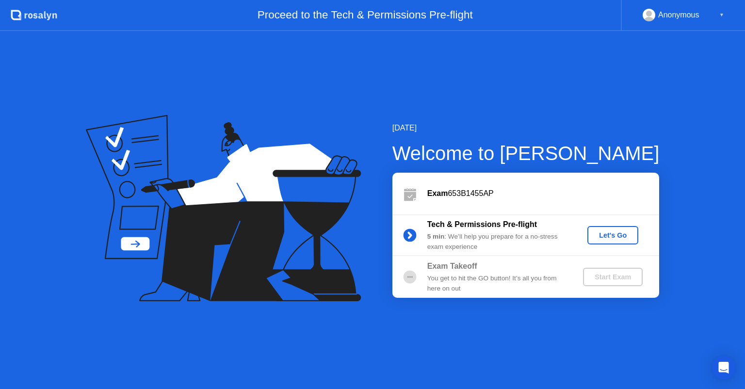
click at [615, 236] on div "Let's Go" at bounding box center [612, 235] width 43 height 8
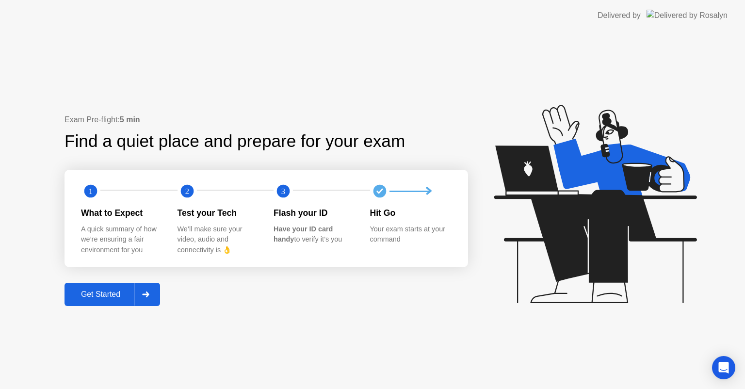
click at [144, 294] on icon at bounding box center [145, 295] width 7 height 6
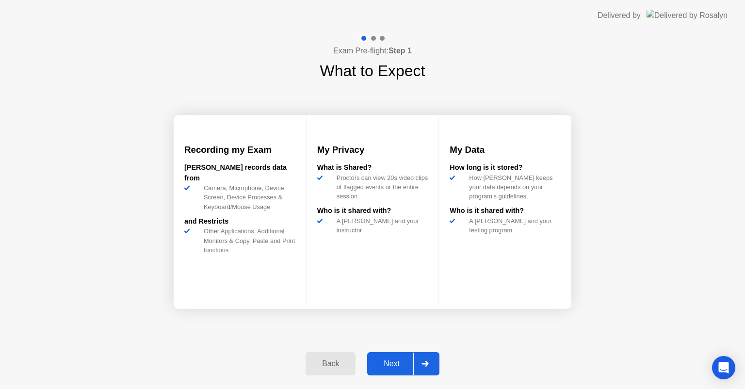
click at [399, 361] on div "Next" at bounding box center [391, 363] width 43 height 9
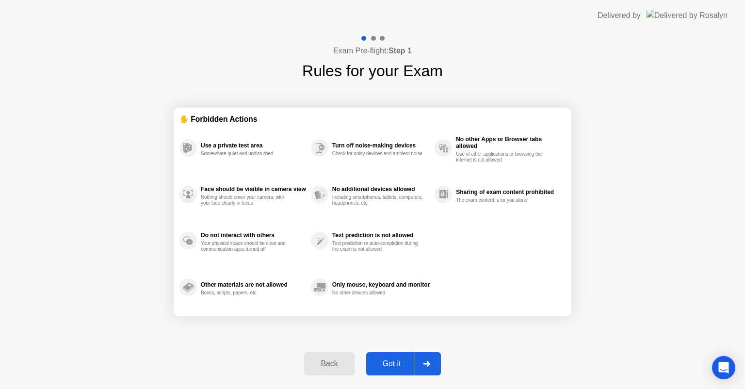
click at [403, 363] on div "Got it" at bounding box center [392, 363] width 46 height 9
select select "**********"
select select "*******"
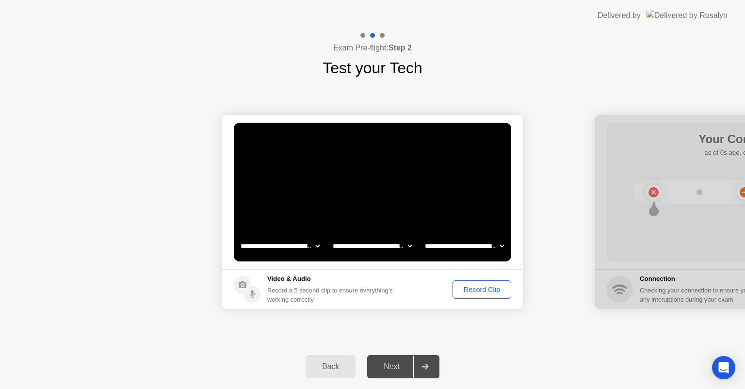
click at [329, 362] on div "Back" at bounding box center [330, 366] width 44 height 9
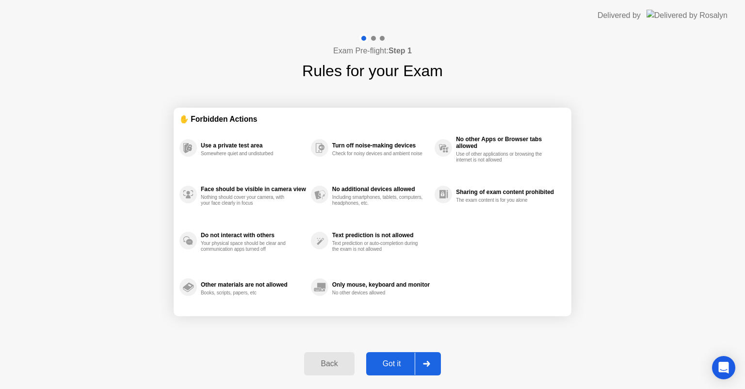
click at [329, 361] on div "Back" at bounding box center [329, 363] width 44 height 9
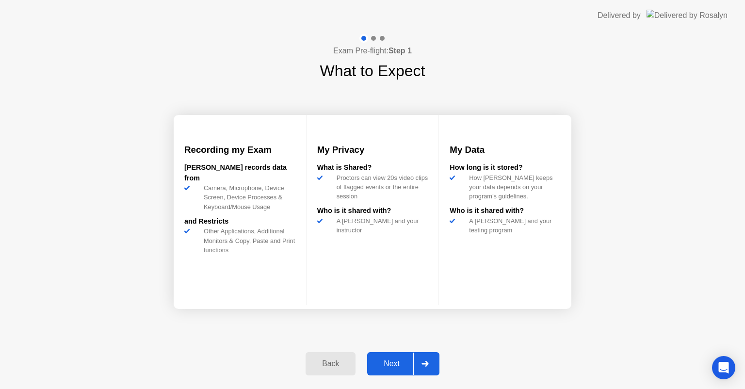
click at [329, 361] on div "Back" at bounding box center [330, 363] width 44 height 9
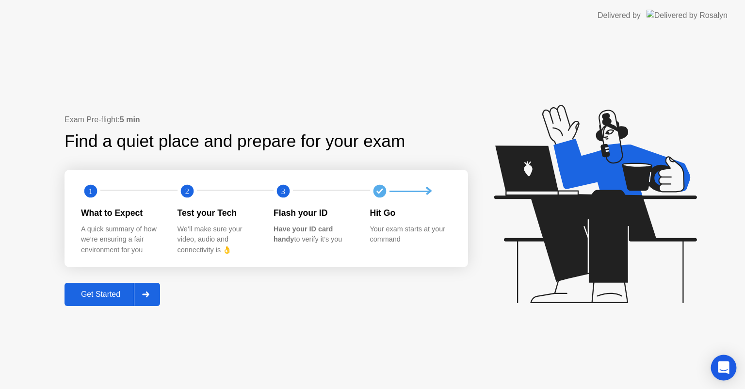
click at [724, 365] on icon "Open Intercom Messenger" at bounding box center [723, 367] width 11 height 13
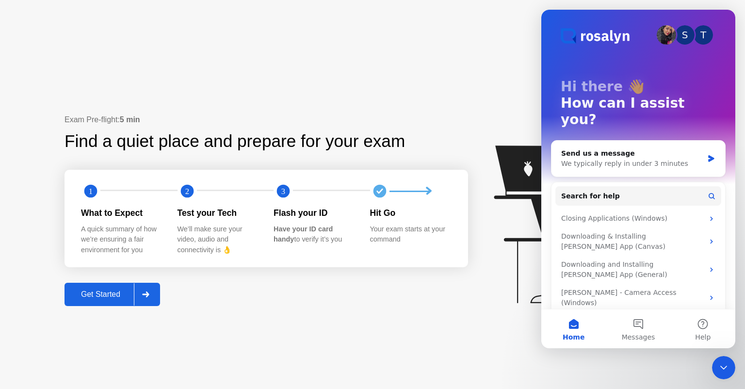
click at [229, 310] on div "Exam Pre-flight: 5 min Find a quiet place and prepare for your exam 1 2 3 What …" at bounding box center [372, 210] width 745 height 358
click at [147, 293] on icon at bounding box center [145, 295] width 7 height 6
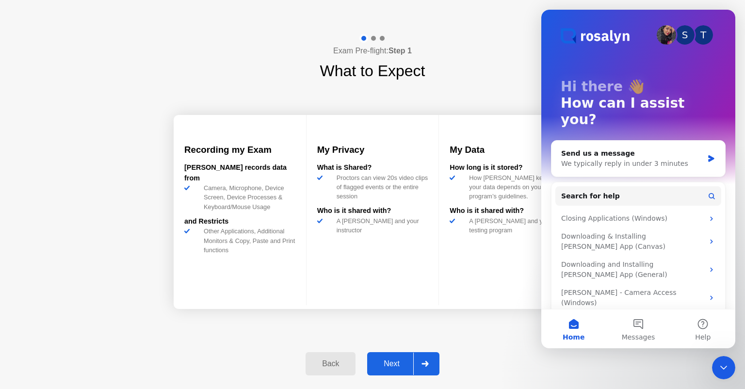
click at [400, 367] on div "Next" at bounding box center [391, 363] width 43 height 9
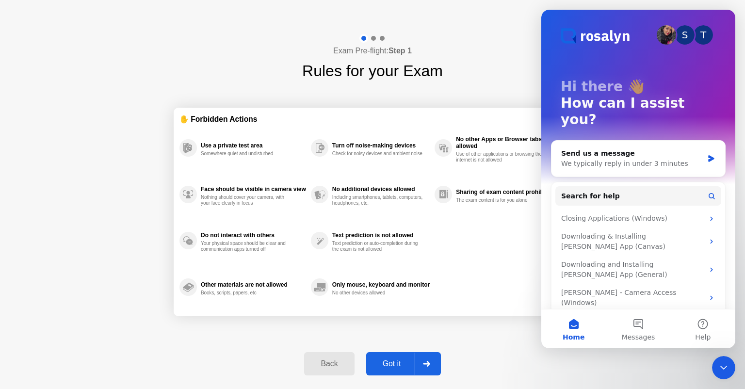
click at [581, 357] on div "Exam Pre-flight: Step 1 Rules for your Exam ✋ Forbidden Actions Use a private t…" at bounding box center [372, 210] width 745 height 358
click at [720, 361] on div "Close Intercom Messenger" at bounding box center [723, 367] width 23 height 23
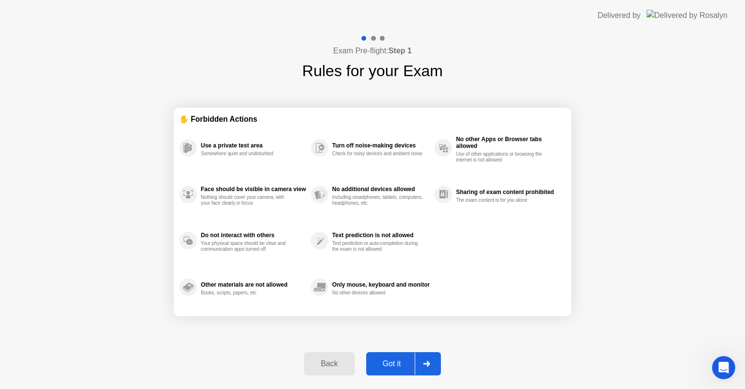
click at [409, 361] on div "Got it" at bounding box center [392, 363] width 46 height 9
select select "**********"
select select "*******"
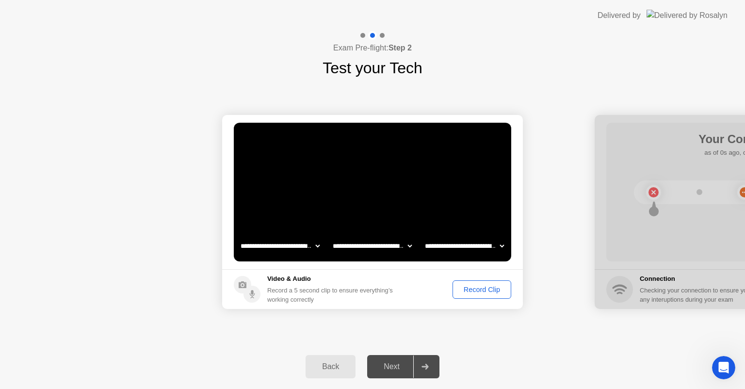
click at [471, 292] on div "Record Clip" at bounding box center [482, 290] width 52 height 8
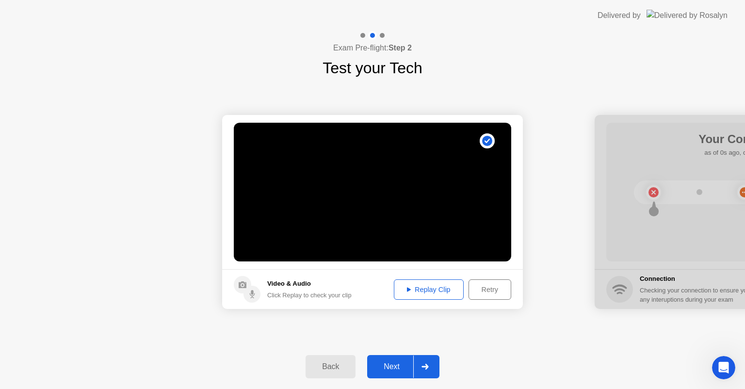
click at [399, 362] on div "Next" at bounding box center [391, 366] width 43 height 9
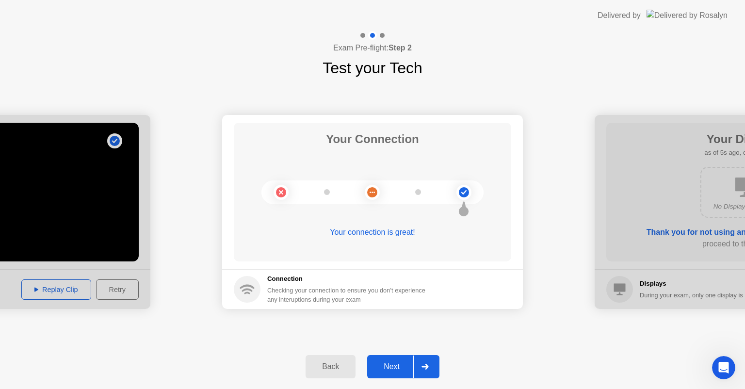
click at [396, 360] on button "Next" at bounding box center [403, 366] width 72 height 23
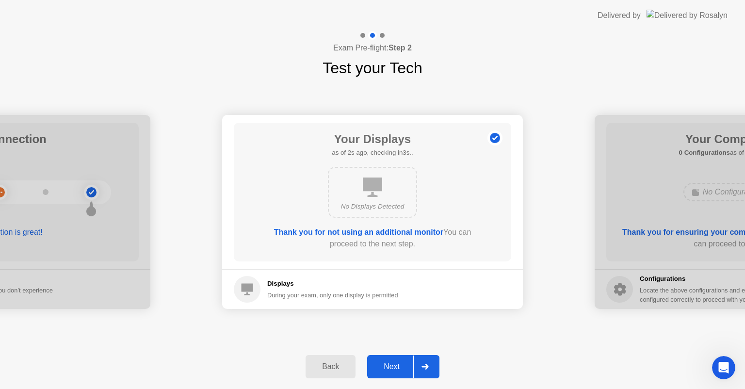
click at [396, 360] on button "Next" at bounding box center [403, 366] width 72 height 23
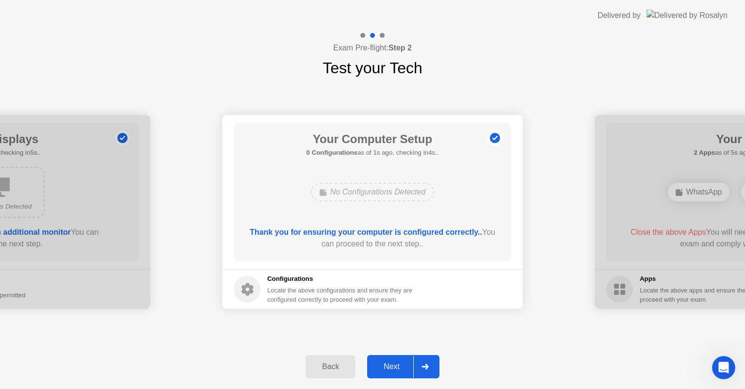
click at [396, 360] on button "Next" at bounding box center [403, 366] width 72 height 23
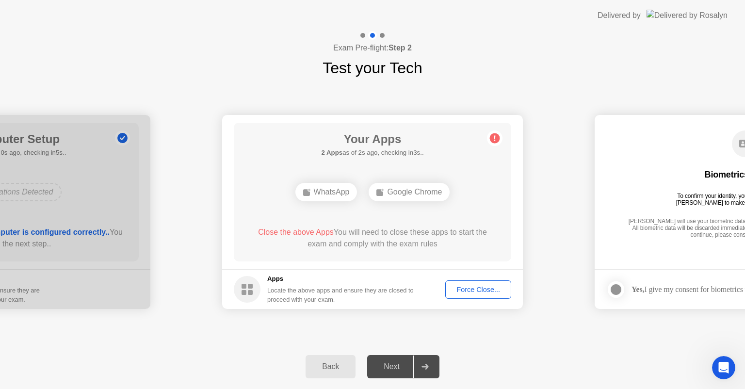
click at [473, 293] on div "Force Close..." at bounding box center [478, 290] width 59 height 8
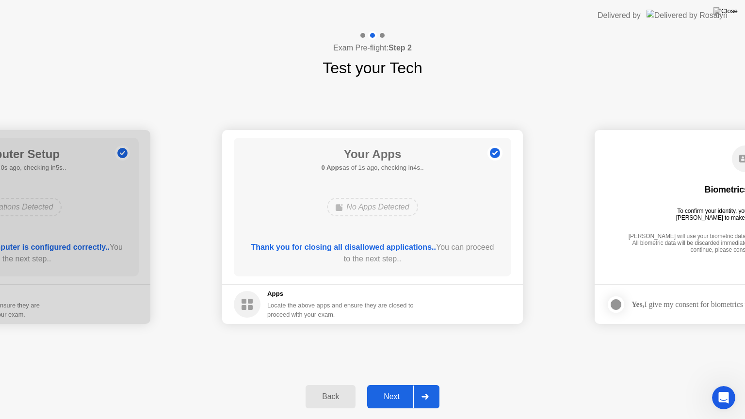
click at [388, 389] on div "Next" at bounding box center [391, 396] width 43 height 9
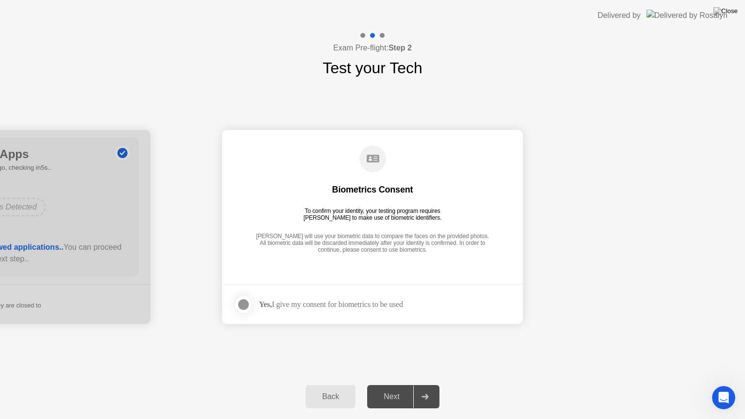
click at [245, 306] on div at bounding box center [244, 305] width 12 height 12
click at [392, 389] on div "Next" at bounding box center [391, 396] width 43 height 9
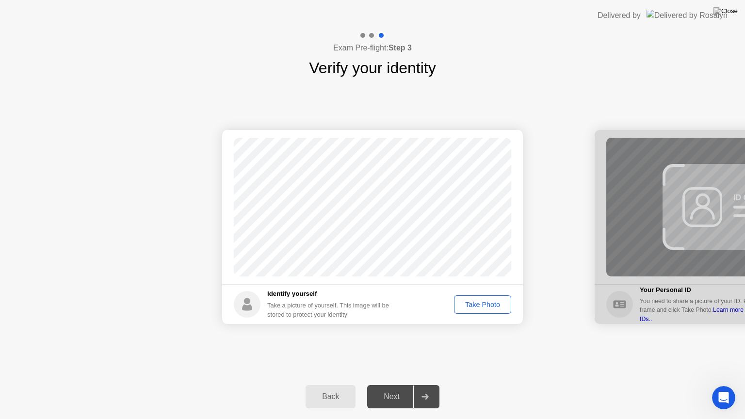
click at [613, 307] on div at bounding box center [745, 227] width 301 height 194
click at [728, 221] on div at bounding box center [745, 227] width 301 height 194
click at [731, 315] on div at bounding box center [745, 227] width 301 height 194
click at [470, 302] on div "Take Photo" at bounding box center [482, 305] width 50 height 8
click at [397, 389] on div "Next" at bounding box center [391, 396] width 43 height 9
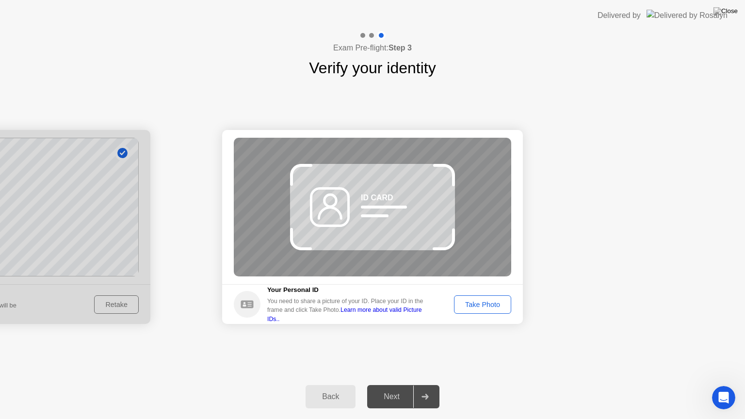
click at [470, 305] on div "Take Photo" at bounding box center [482, 305] width 50 height 8
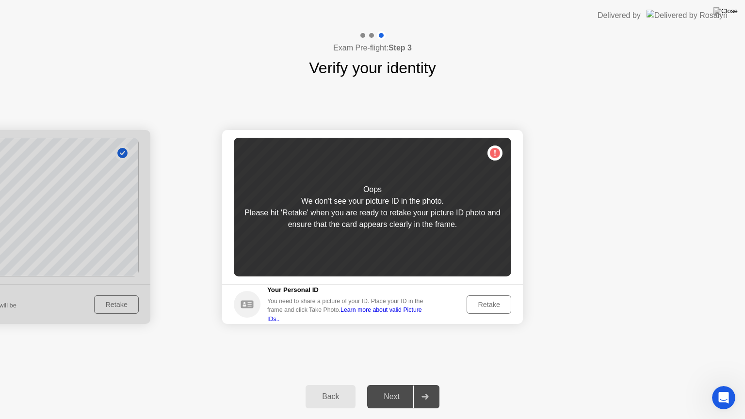
click at [491, 152] on div "Oops We don’t see your picture ID in the photo. Please hit 'Retake' when you ar…" at bounding box center [372, 207] width 277 height 139
click at [417, 313] on link "Learn more about valid Picture IDs.." at bounding box center [344, 315] width 155 height 16
click at [482, 305] on div "Retake" at bounding box center [489, 305] width 38 height 8
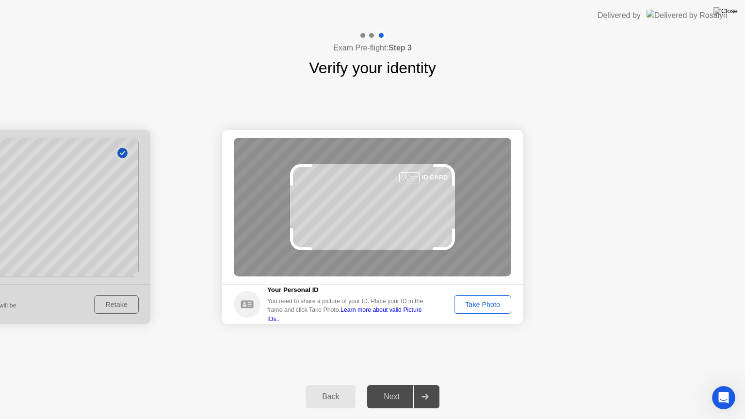
click at [482, 303] on div "Take Photo" at bounding box center [482, 305] width 50 height 8
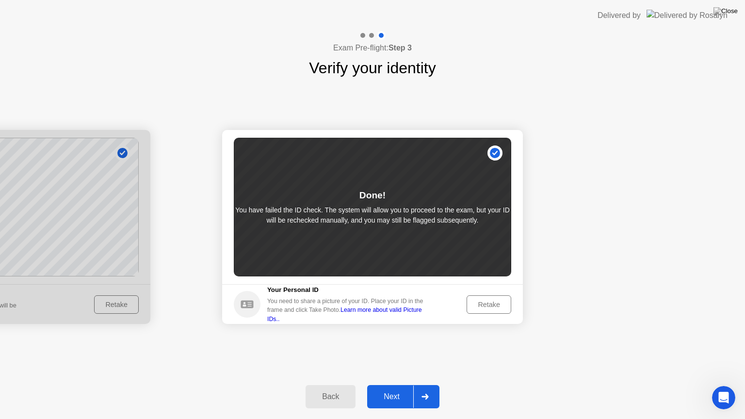
click at [398, 389] on div "Next" at bounding box center [391, 396] width 43 height 9
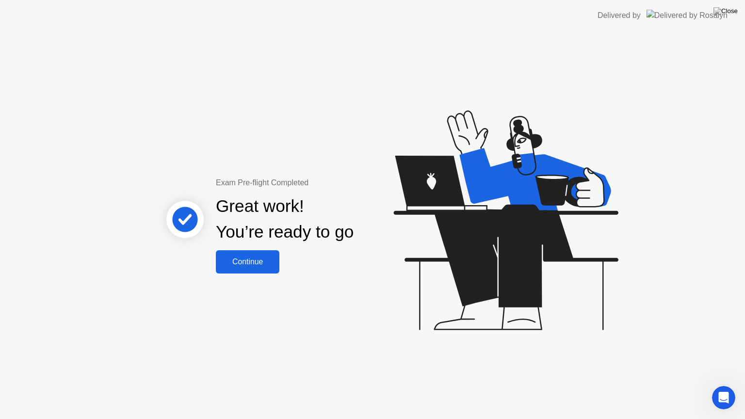
click at [263, 264] on div "Continue" at bounding box center [248, 262] width 58 height 9
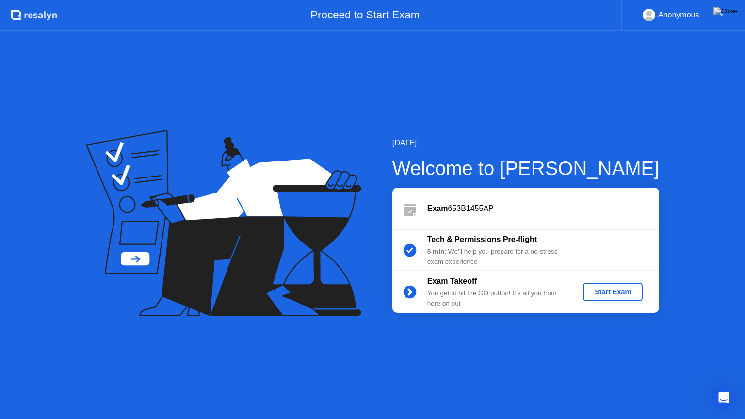
click at [601, 289] on div "Start Exam" at bounding box center [613, 292] width 52 height 8
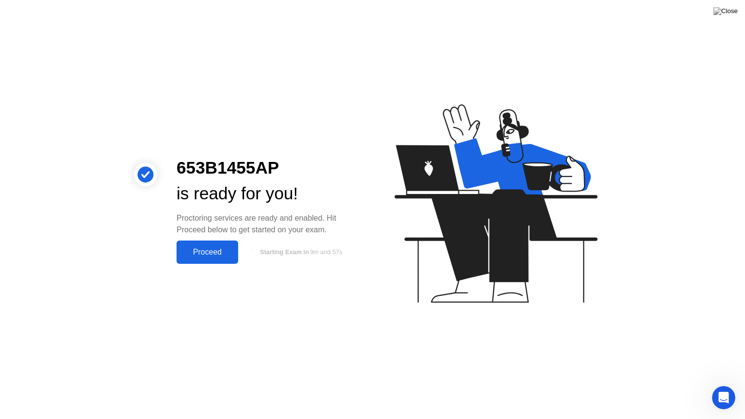
click at [229, 253] on div "Proceed" at bounding box center [207, 252] width 56 height 9
